Goal: Information Seeking & Learning: Learn about a topic

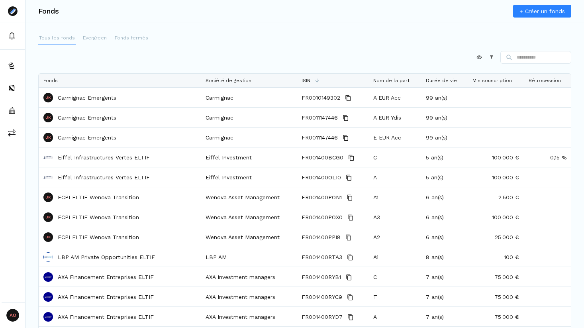
click at [55, 37] on p "Tous les fonds" at bounding box center [57, 37] width 36 height 7
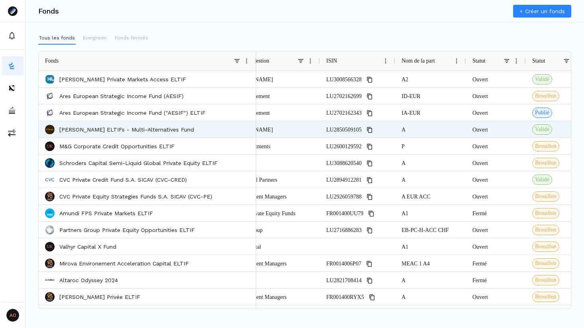
scroll to position [0, 54]
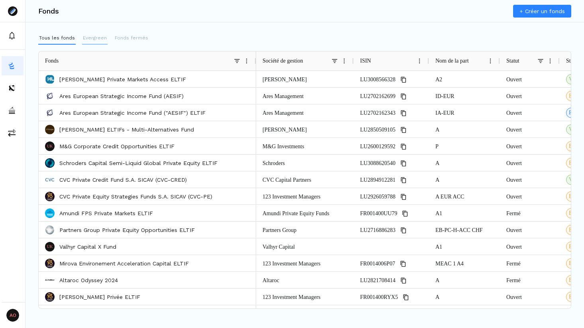
click at [86, 36] on p "Evergreen" at bounding box center [95, 37] width 24 height 7
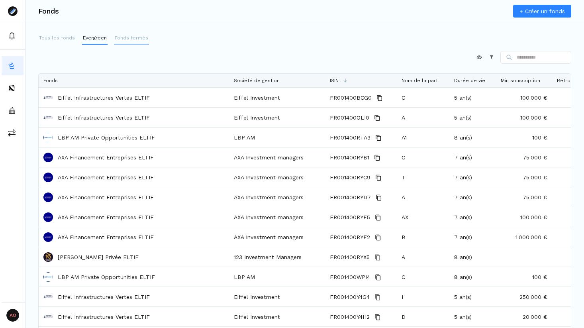
click at [128, 37] on p "Fonds fermés" at bounding box center [131, 37] width 33 height 7
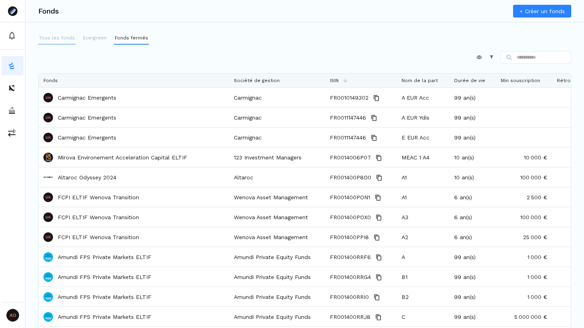
click at [62, 37] on p "Tous les fonds" at bounding box center [57, 37] width 36 height 7
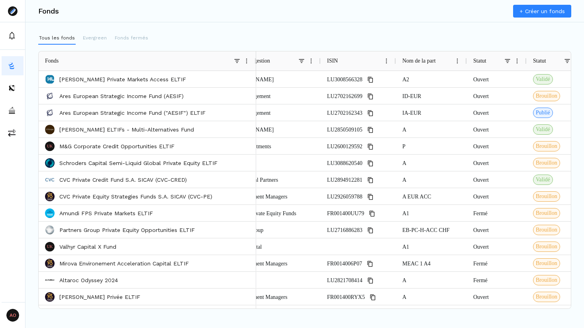
click at [256, 60] on span "Société de gestion" at bounding box center [250, 61] width 41 height 6
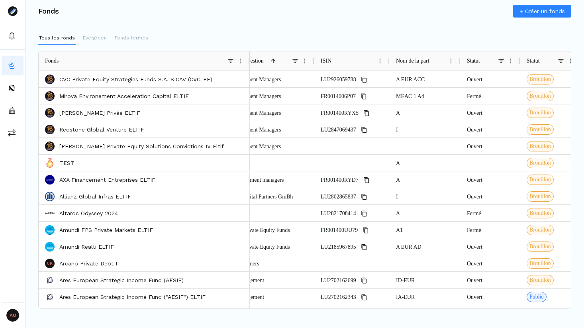
drag, startPoint x: 255, startPoint y: 60, endPoint x: 249, endPoint y: 60, distance: 6.8
click at [249, 60] on div at bounding box center [249, 60] width 3 height 19
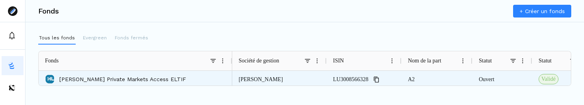
click at [65, 80] on p "[PERSON_NAME] Private Markets Access ELTIF" at bounding box center [122, 79] width 127 height 8
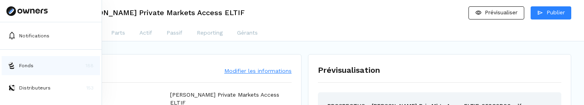
click at [41, 62] on button "Fonds 188" at bounding box center [51, 65] width 98 height 19
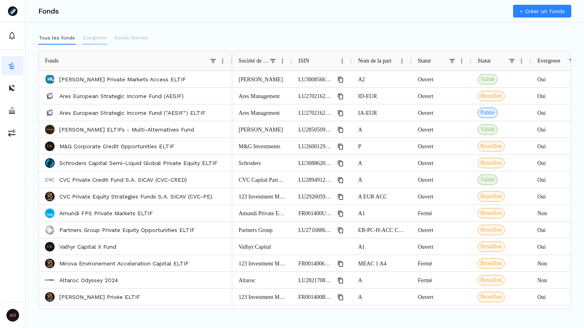
click at [93, 37] on p "Evergreen" at bounding box center [95, 37] width 24 height 7
